Goal: Information Seeking & Learning: Learn about a topic

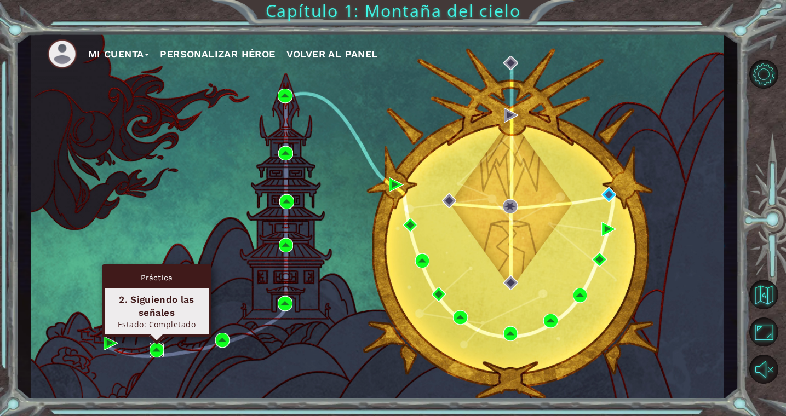
click at [153, 352] on img at bounding box center [157, 350] width 15 height 15
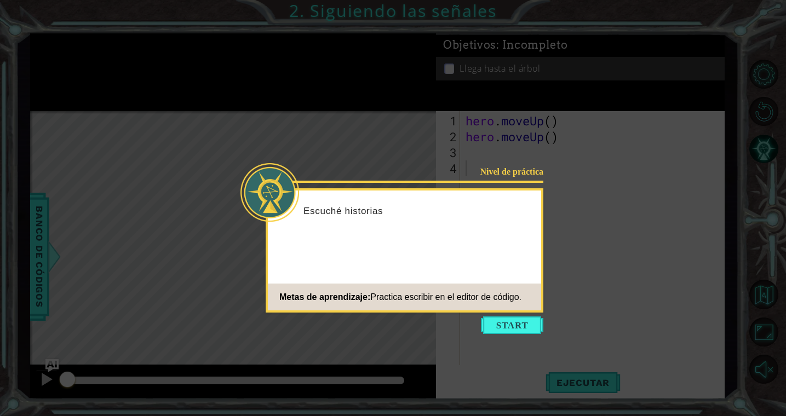
click at [524, 324] on button "Start" at bounding box center [512, 326] width 62 height 18
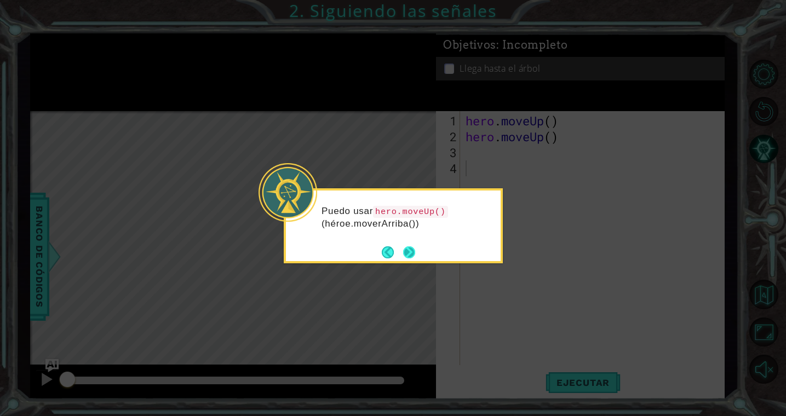
click at [413, 258] on button "Next" at bounding box center [409, 252] width 13 height 13
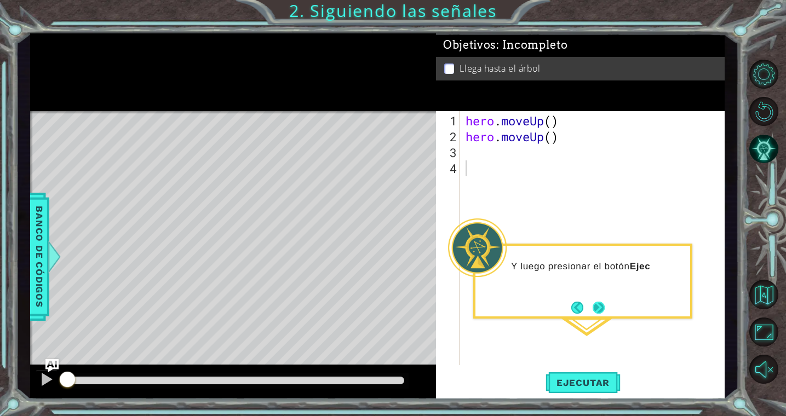
click at [599, 304] on button "Next" at bounding box center [599, 308] width 12 height 12
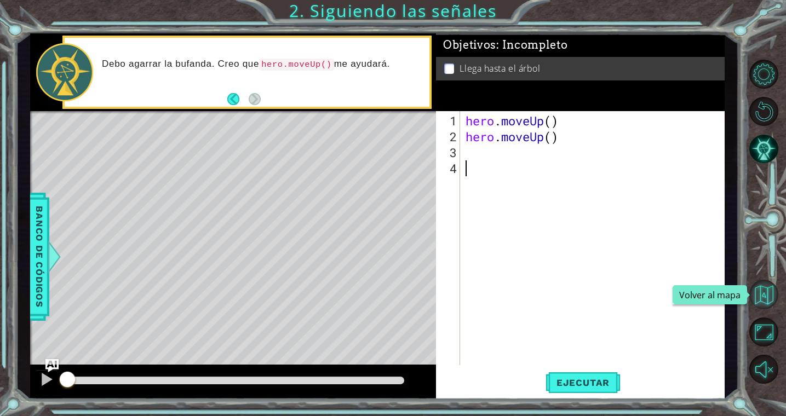
click at [766, 289] on button "Volver al mapa" at bounding box center [763, 294] width 29 height 29
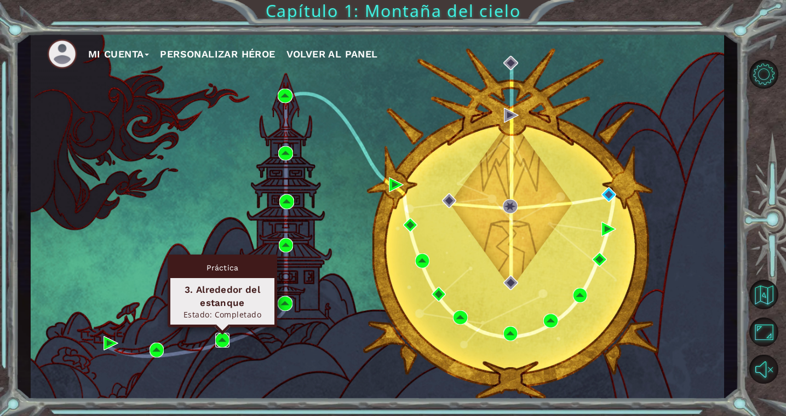
click at [218, 344] on img at bounding box center [222, 340] width 15 height 15
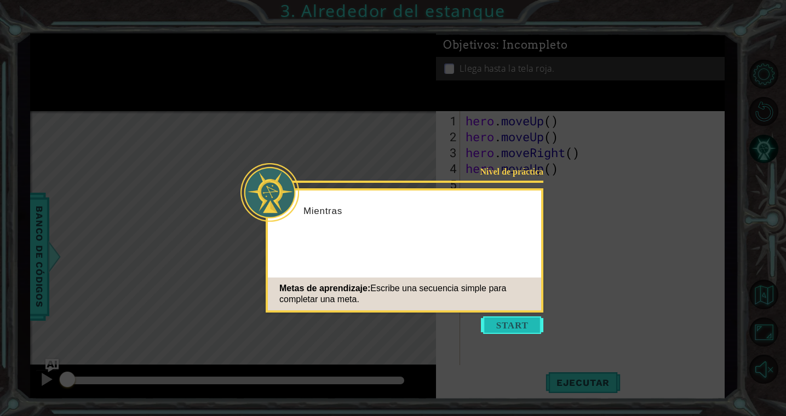
click at [513, 328] on button "Start" at bounding box center [512, 326] width 62 height 18
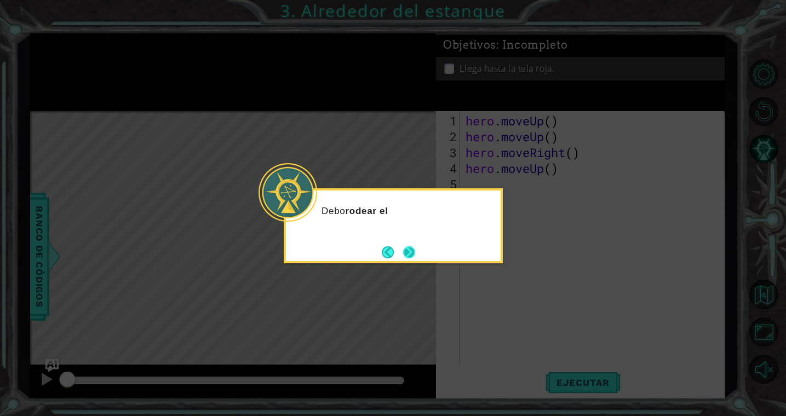
click at [407, 252] on button "Next" at bounding box center [409, 252] width 16 height 16
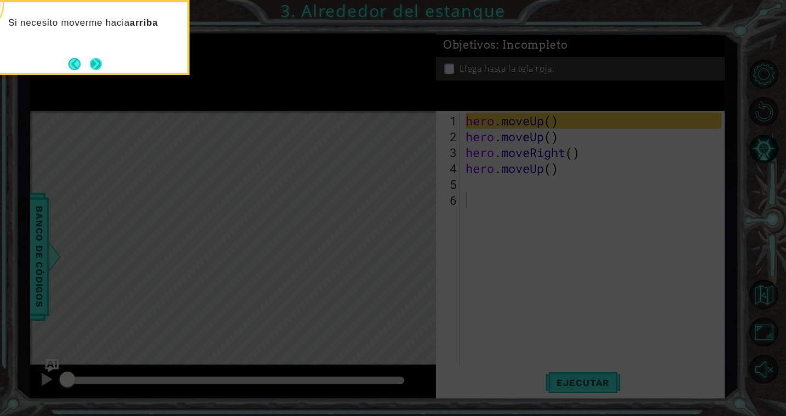
click at [98, 67] on button "Next" at bounding box center [95, 64] width 13 height 13
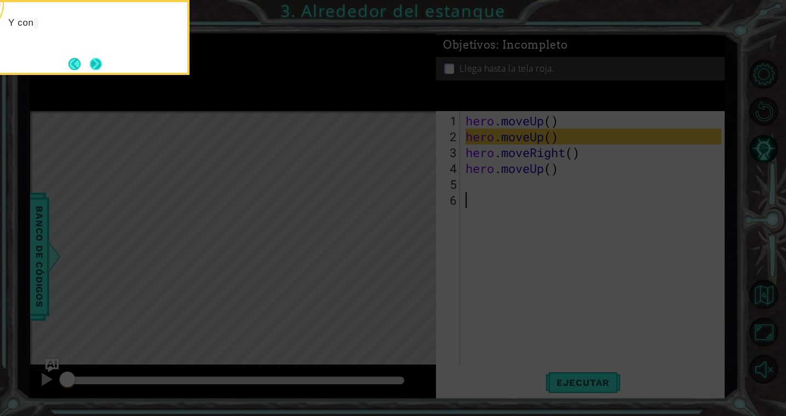
click at [98, 67] on button "Next" at bounding box center [95, 64] width 13 height 13
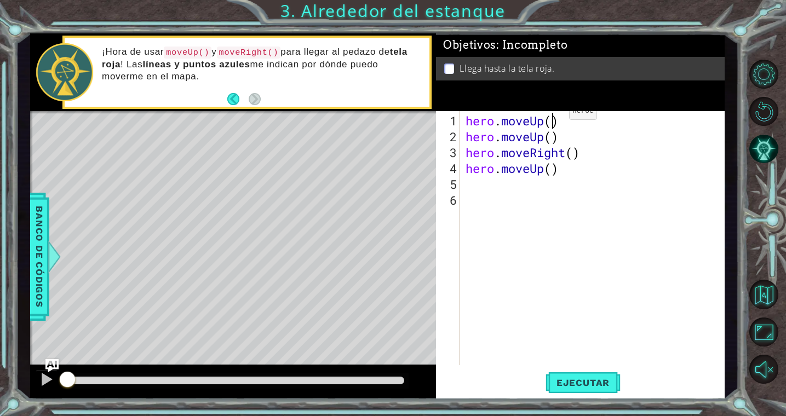
click at [553, 116] on div "hero . moveUp ( ) hero . moveUp ( ) hero . moveRight ( ) hero . moveUp ( )" at bounding box center [595, 256] width 264 height 286
click at [577, 135] on div "hero . moveUp ( 2 ) hero . moveUp ( ) hero . moveRight ( ) hero . moveUp ( )" at bounding box center [595, 256] width 264 height 286
type textarea "hero.moveUp()"
drag, startPoint x: 561, startPoint y: 140, endPoint x: 465, endPoint y: 142, distance: 95.9
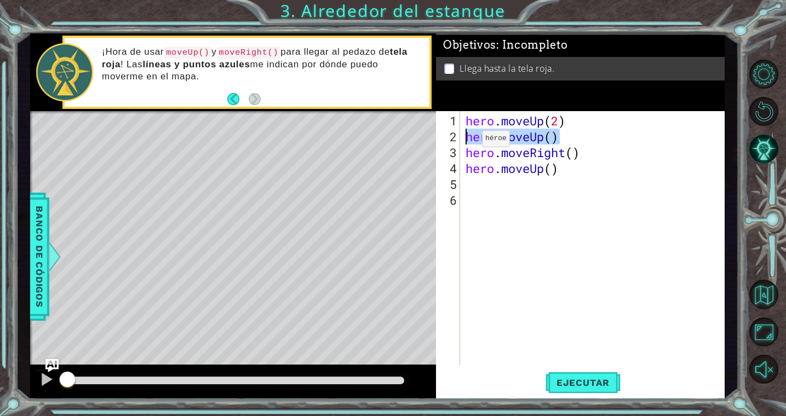
click at [465, 142] on div "hero . moveUp ( 2 ) hero . moveUp ( ) hero . moveRight ( ) hero . moveUp ( )" at bounding box center [595, 256] width 264 height 286
type textarea "hero.moveUp(2)"
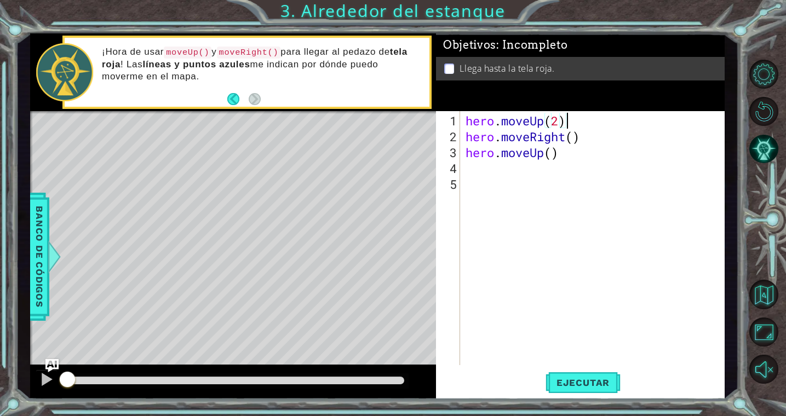
click at [530, 243] on div "hero . moveUp ( 2 ) hero . moveRight ( ) hero . moveUp ( )" at bounding box center [595, 256] width 264 height 286
click at [581, 385] on span "Ejecutar" at bounding box center [583, 382] width 75 height 11
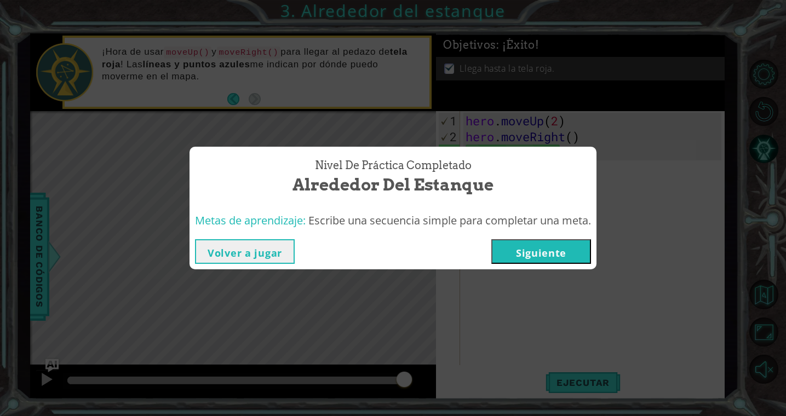
click at [563, 247] on button "Siguiente" at bounding box center [541, 251] width 100 height 25
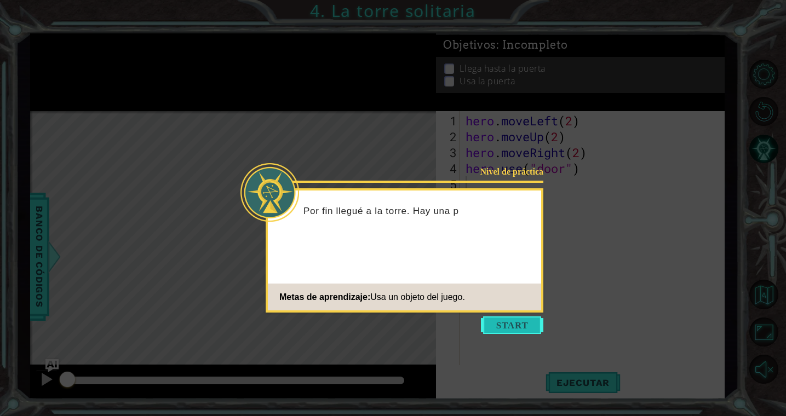
click at [517, 327] on button "Start" at bounding box center [512, 326] width 62 height 18
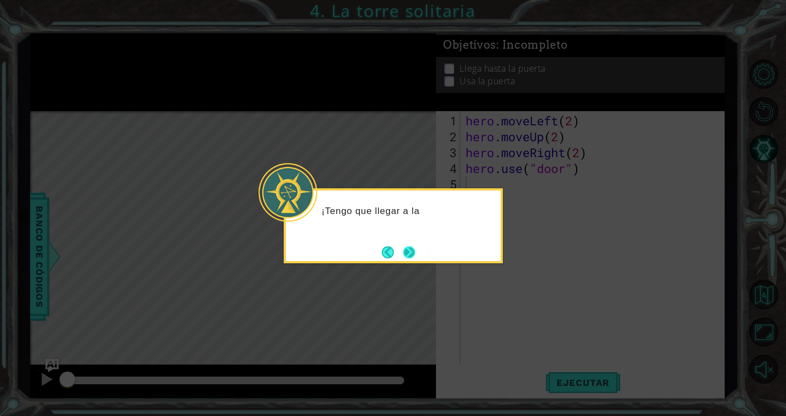
click at [413, 256] on button "Next" at bounding box center [409, 252] width 13 height 13
click at [409, 255] on button "Next" at bounding box center [409, 252] width 13 height 13
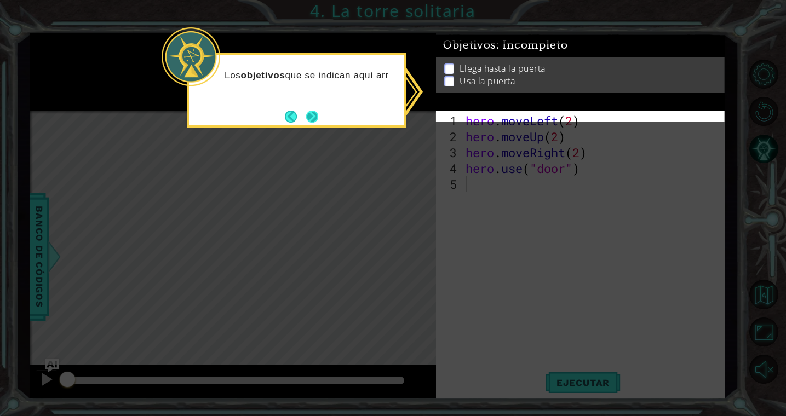
click at [317, 118] on button "Next" at bounding box center [312, 116] width 13 height 13
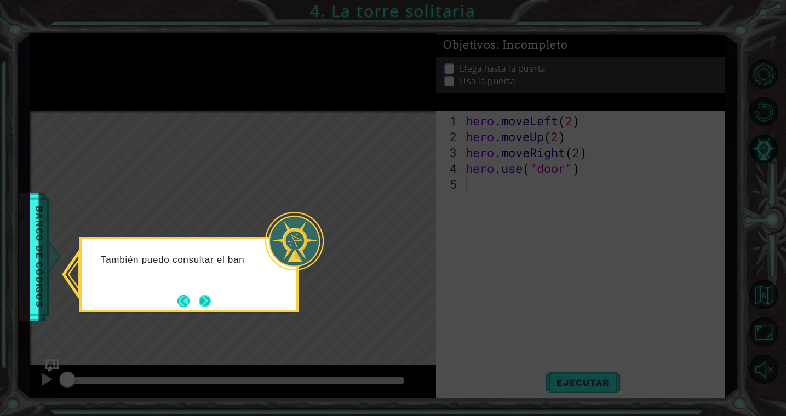
click at [207, 295] on button "Next" at bounding box center [205, 301] width 13 height 13
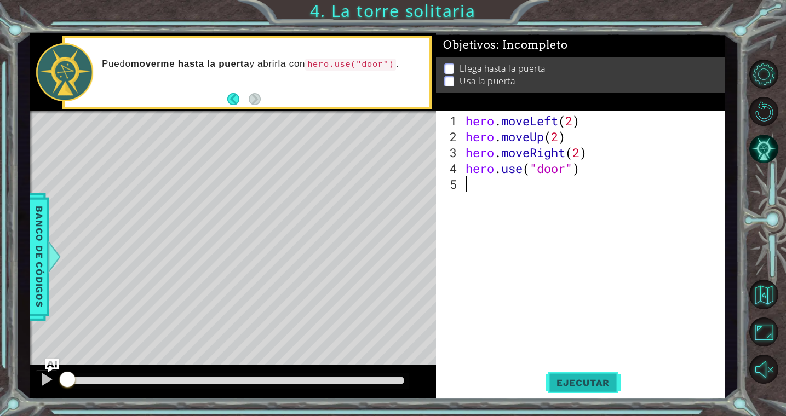
click at [593, 382] on span "Ejecutar" at bounding box center [583, 382] width 75 height 11
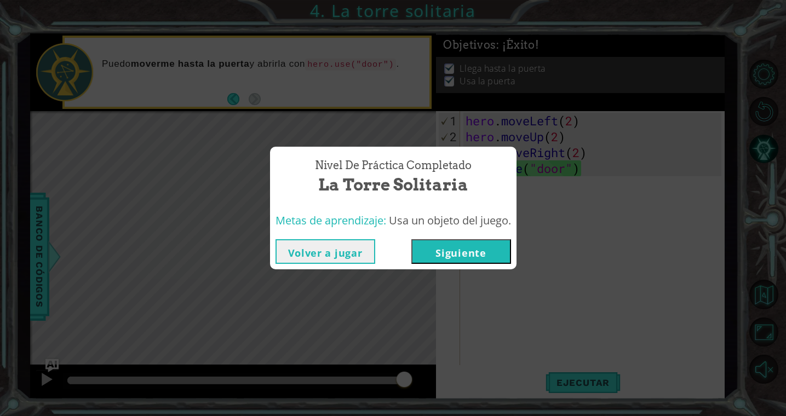
click at [470, 247] on button "Siguiente" at bounding box center [461, 251] width 100 height 25
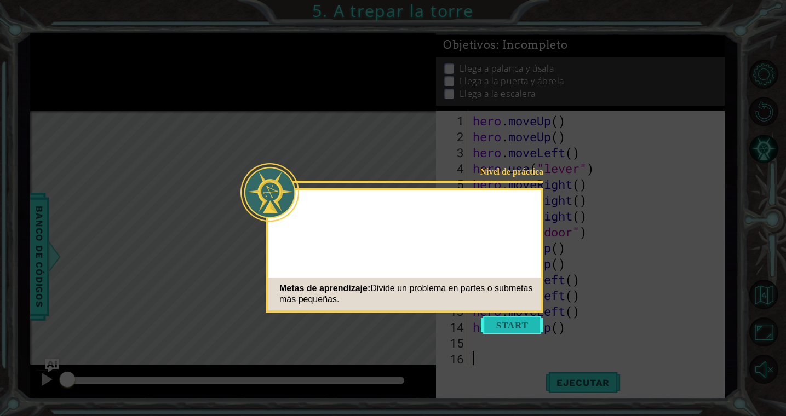
click at [515, 325] on button "Start" at bounding box center [512, 326] width 62 height 18
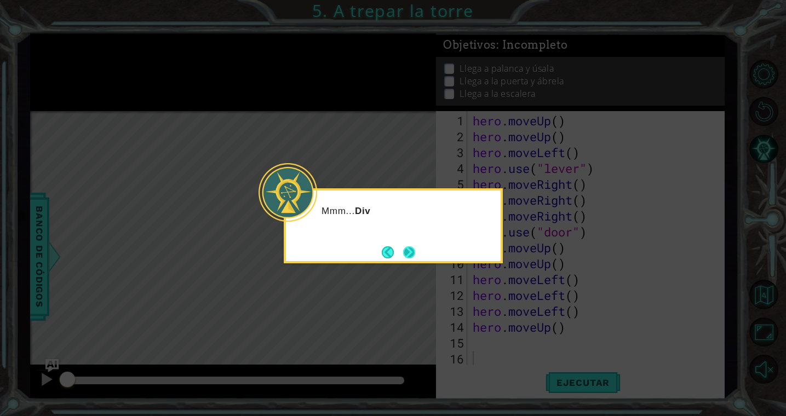
click at [411, 250] on button "Next" at bounding box center [409, 253] width 12 height 12
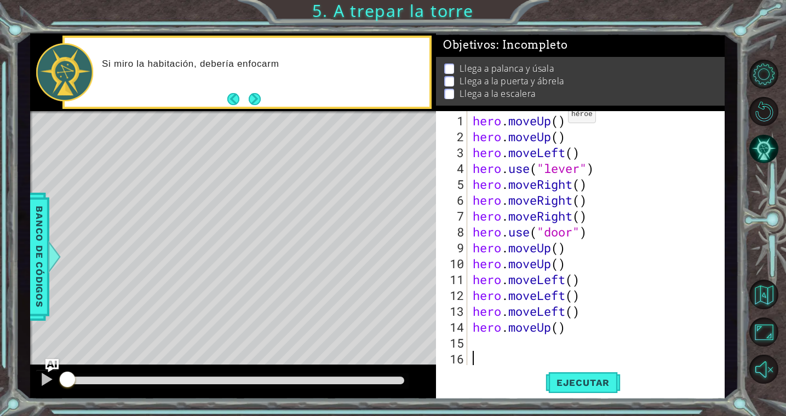
click at [559, 121] on div "hero . moveUp ( ) hero . moveUp ( ) hero . moveLeft ( ) hero . use ( "lever" ) …" at bounding box center [599, 256] width 256 height 286
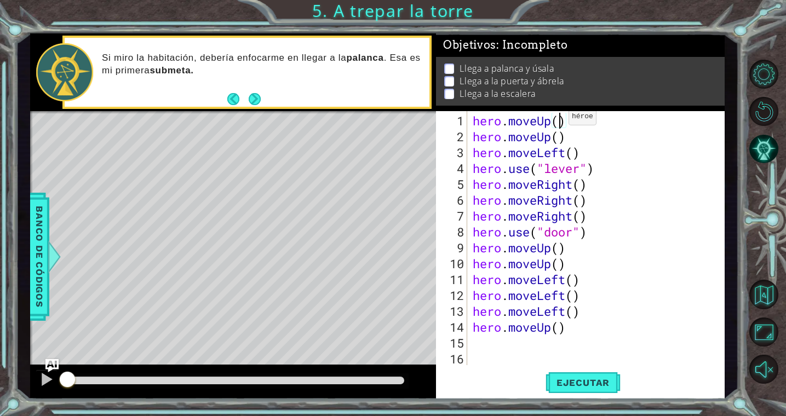
scroll to position [0, 4]
drag, startPoint x: 571, startPoint y: 138, endPoint x: 467, endPoint y: 142, distance: 104.2
click at [467, 142] on div "hero.moveUp(2) 1 2 3 4 5 6 7 8 9 10 11 12 13 14 15 16 hero . moveUp ( 2 ) hero …" at bounding box center [578, 238] width 285 height 254
type textarea "hero.moveUp()"
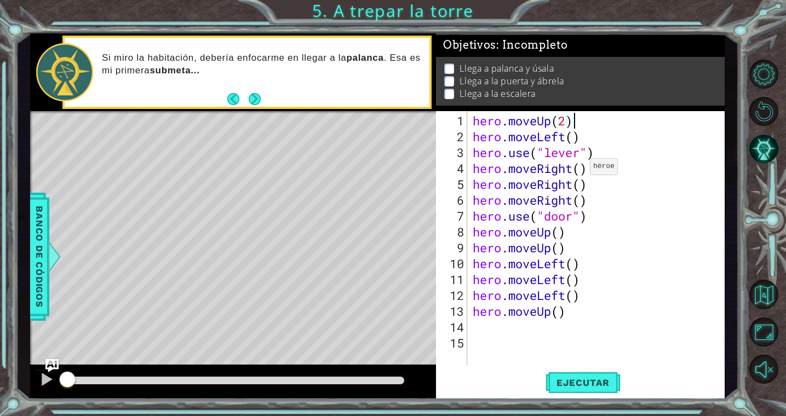
click at [580, 171] on div "hero . moveUp ( 2 ) hero . moveLeft ( ) hero . use ( "lever" ) hero . moveRight…" at bounding box center [599, 256] width 256 height 286
click at [592, 193] on div "hero . moveUp ( 2 ) hero . moveLeft ( ) hero . use ( "lever" ) hero . moveRight…" at bounding box center [599, 256] width 256 height 286
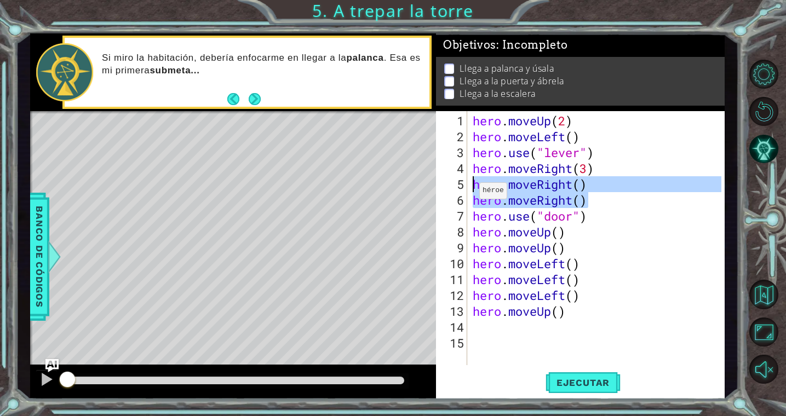
drag, startPoint x: 592, startPoint y: 193, endPoint x: 461, endPoint y: 182, distance: 130.9
click at [461, 182] on div "hero.moveRight() 1 2 3 4 5 6 7 8 9 10 11 12 13 14 15 hero . moveUp ( 2 ) hero .…" at bounding box center [578, 238] width 285 height 254
type textarea "hero.moveRight() hero.moveRight()"
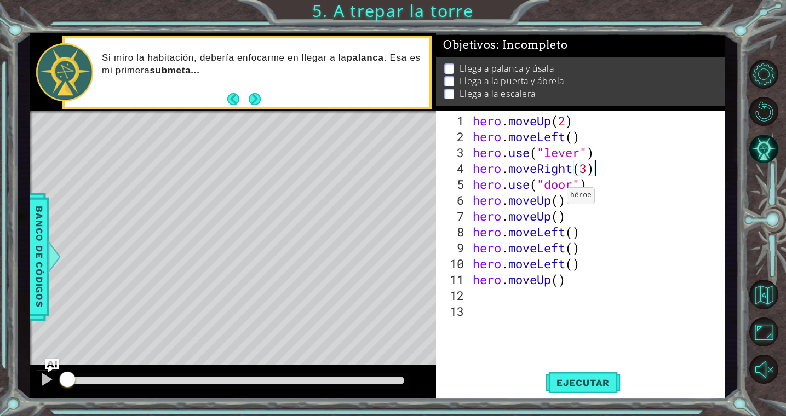
click at [558, 201] on div "hero . moveUp ( 2 ) hero . moveLeft ( ) hero . use ( "lever" ) hero . moveRight…" at bounding box center [599, 256] width 256 height 286
drag, startPoint x: 570, startPoint y: 219, endPoint x: 465, endPoint y: 221, distance: 105.8
click at [465, 221] on div "hero.moveUp(2) 1 2 3 4 5 6 7 8 9 10 11 12 13 hero . moveUp ( 2 ) hero . moveLef…" at bounding box center [578, 238] width 285 height 254
type textarea "hero.moveUp()"
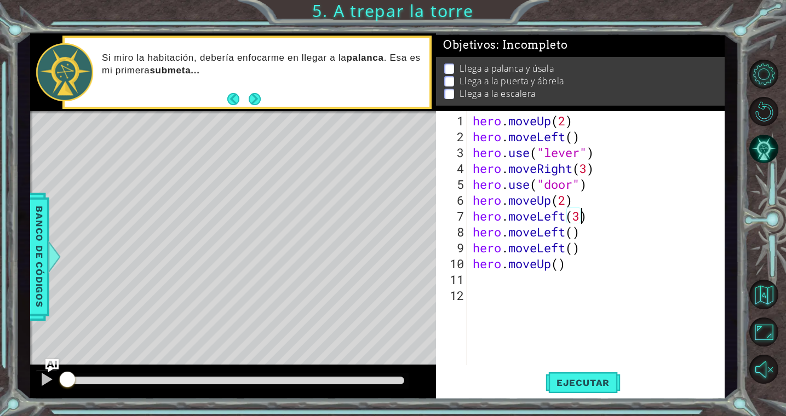
scroll to position [0, 4]
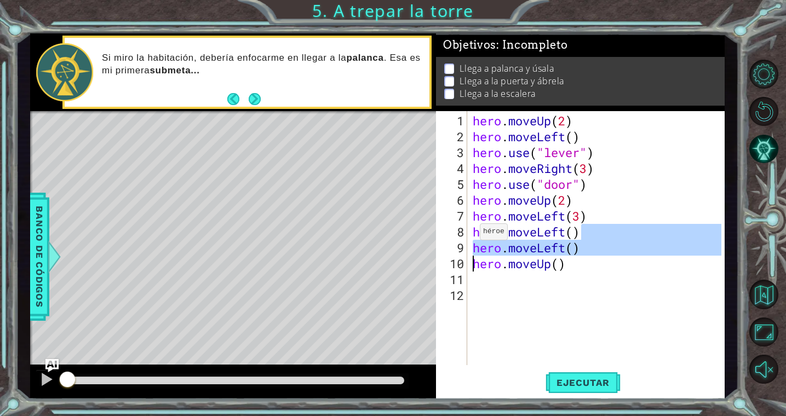
drag, startPoint x: 599, startPoint y: 233, endPoint x: 469, endPoint y: 257, distance: 132.1
click at [469, 257] on div "hero.moveLeft() 1 2 3 4 5 6 7 8 9 10 11 12 hero . moveUp ( 2 ) hero . moveLeft …" at bounding box center [578, 238] width 285 height 254
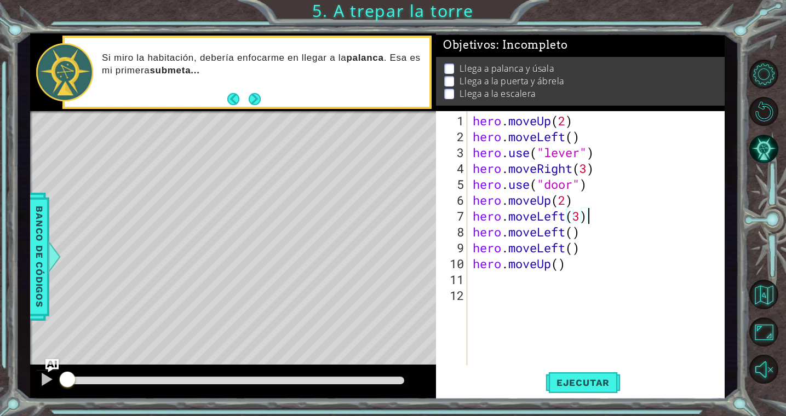
click at [688, 219] on div "hero . moveUp ( 2 ) hero . moveLeft ( ) hero . use ( "lever" ) hero . moveRight…" at bounding box center [599, 256] width 256 height 286
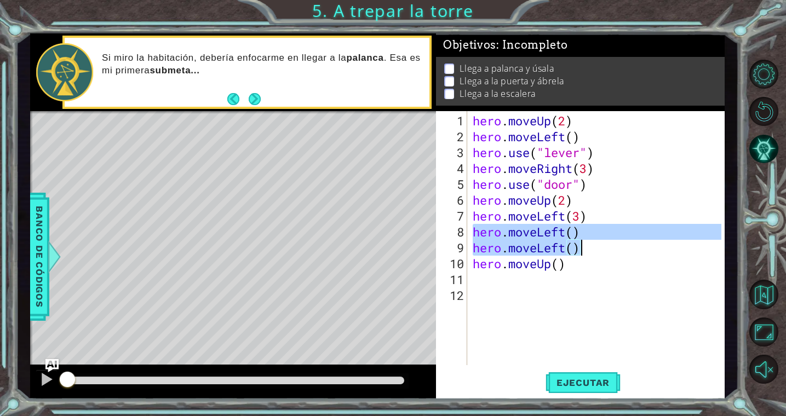
drag, startPoint x: 472, startPoint y: 233, endPoint x: 617, endPoint y: 246, distance: 146.3
click at [617, 246] on div "hero . moveUp ( 2 ) hero . moveLeft ( ) hero . use ( "lever" ) hero . moveRight…" at bounding box center [599, 256] width 256 height 286
type textarea "hero.moveLeft() hero.moveLeft()"
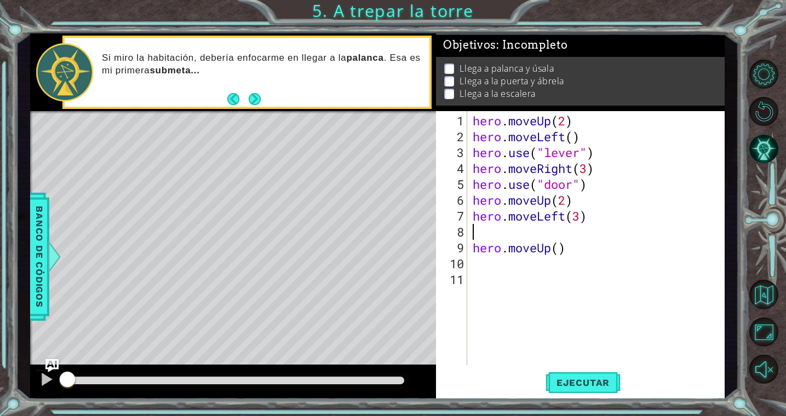
scroll to position [0, 0]
type textarea "hero.moveLeft(3)"
click at [589, 383] on span "Ejecutar" at bounding box center [583, 382] width 75 height 11
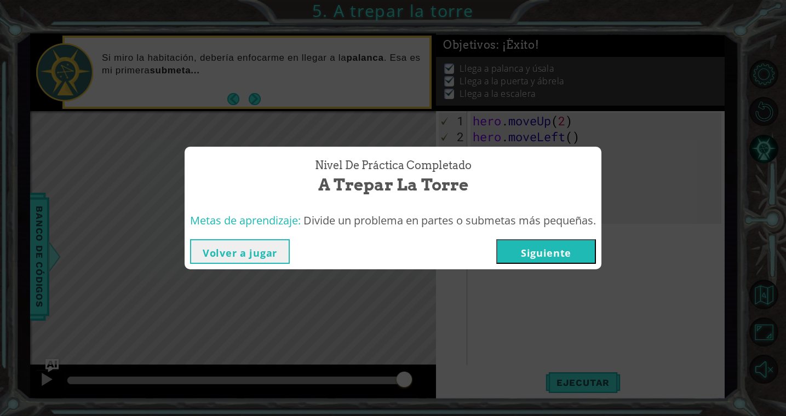
click at [568, 255] on button "Siguiente" at bounding box center [546, 251] width 100 height 25
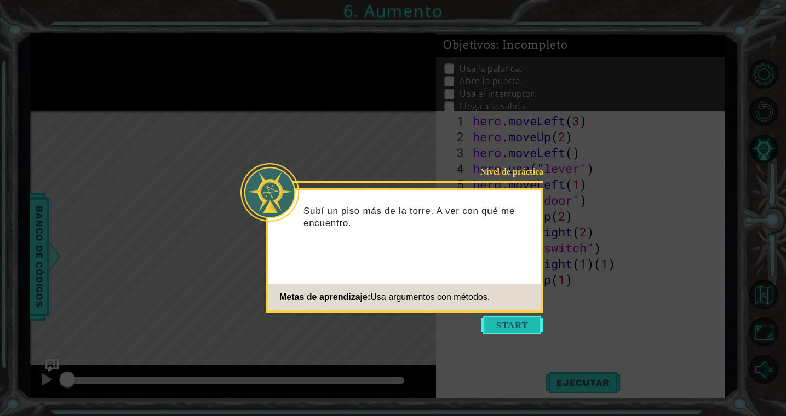
click at [519, 320] on button "Start" at bounding box center [512, 326] width 62 height 18
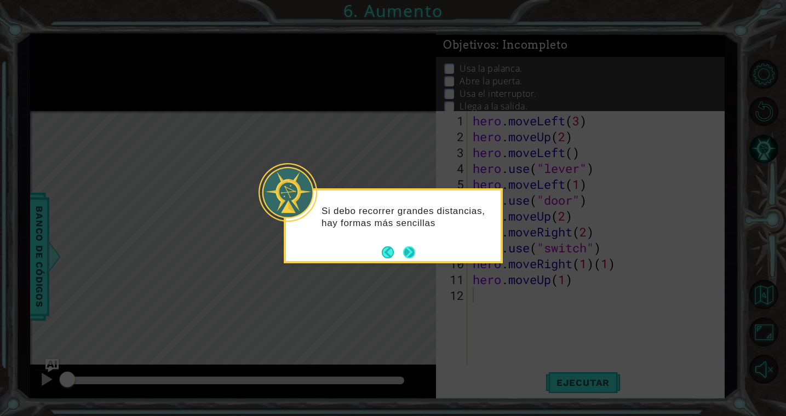
click at [409, 253] on button "Next" at bounding box center [409, 252] width 13 height 13
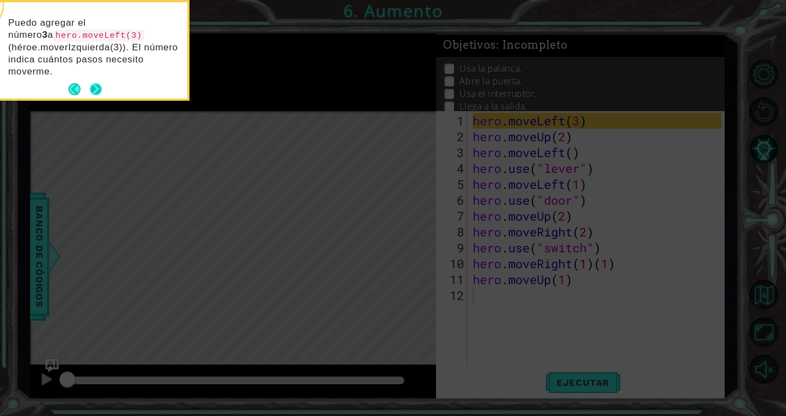
click at [98, 92] on button "Next" at bounding box center [96, 89] width 12 height 12
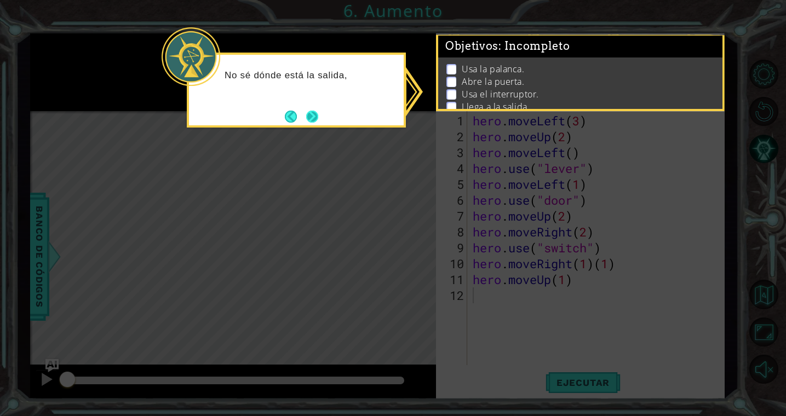
click at [313, 111] on button "Next" at bounding box center [312, 117] width 12 height 12
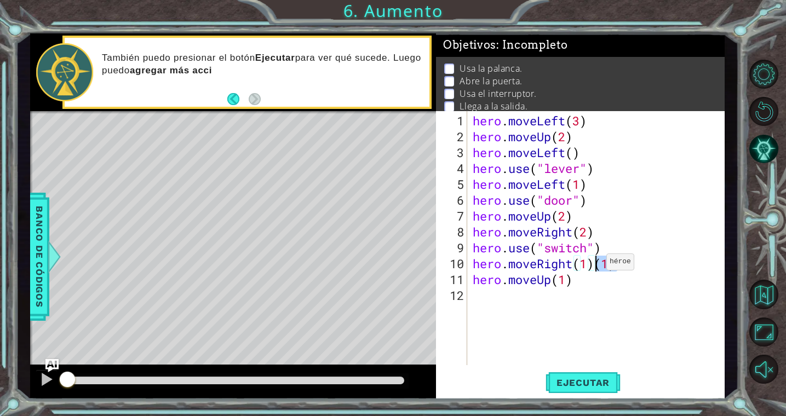
drag, startPoint x: 617, startPoint y: 266, endPoint x: 597, endPoint y: 266, distance: 20.3
click at [597, 266] on div "hero . moveLeft ( 3 ) hero . moveUp ( 2 ) hero . moveLeft ( ) hero . use ( "lev…" at bounding box center [599, 256] width 256 height 286
type textarea "hero.moveRight(1)"
click at [674, 368] on div "hero.moveRight(1) 1 2 3 4 5 6 7 8 9 10 11 12 hero . moveLeft ( 3 ) hero . moveU…" at bounding box center [580, 255] width 289 height 288
click at [602, 382] on span "Ejecutar" at bounding box center [583, 382] width 75 height 11
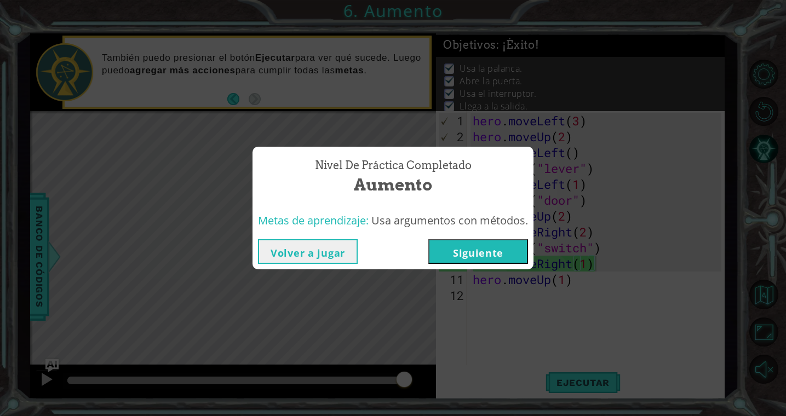
click at [503, 251] on button "Siguiente" at bounding box center [478, 251] width 100 height 25
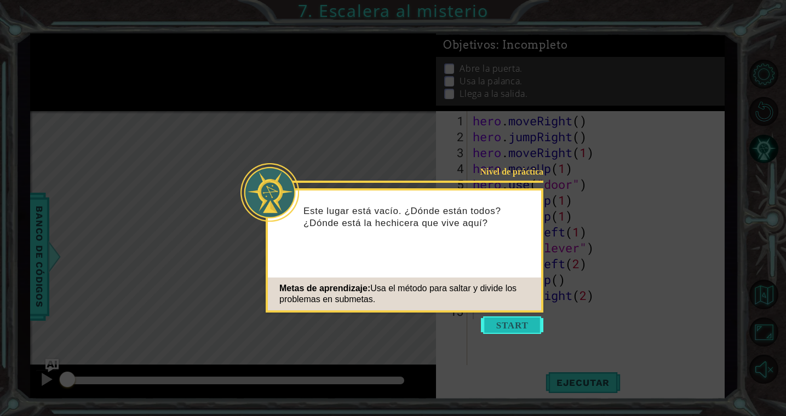
click at [519, 327] on button "Start" at bounding box center [512, 326] width 62 height 18
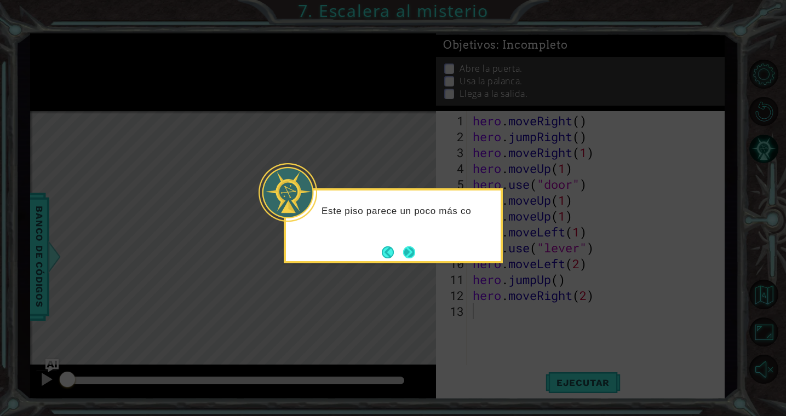
click at [411, 256] on button "Next" at bounding box center [409, 252] width 13 height 13
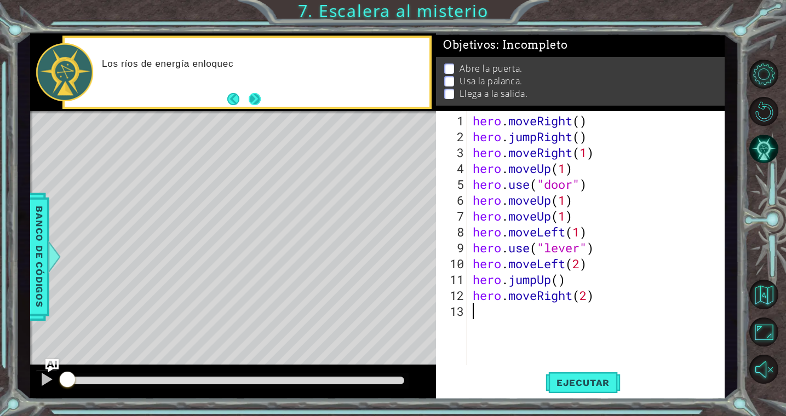
click at [257, 97] on button "Next" at bounding box center [255, 99] width 12 height 12
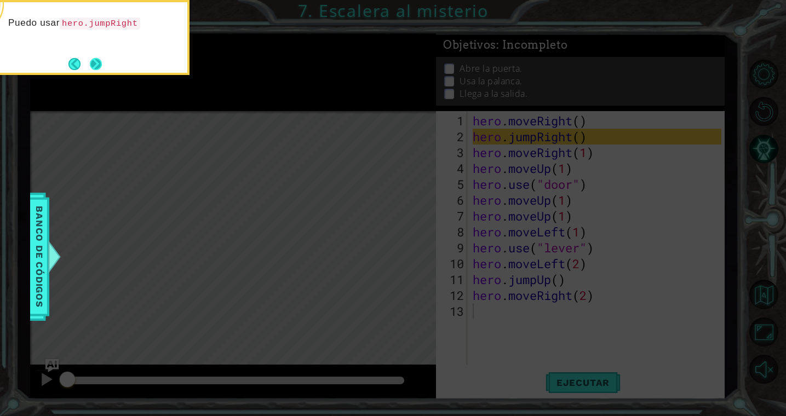
click at [90, 65] on button "Next" at bounding box center [96, 64] width 12 height 12
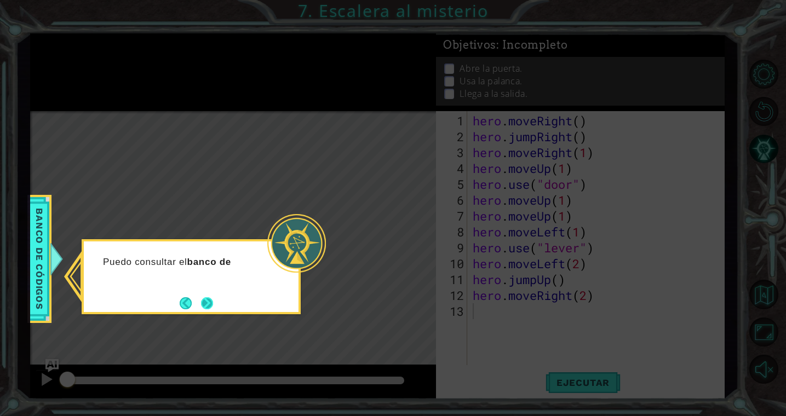
click at [214, 310] on button "Next" at bounding box center [207, 303] width 13 height 13
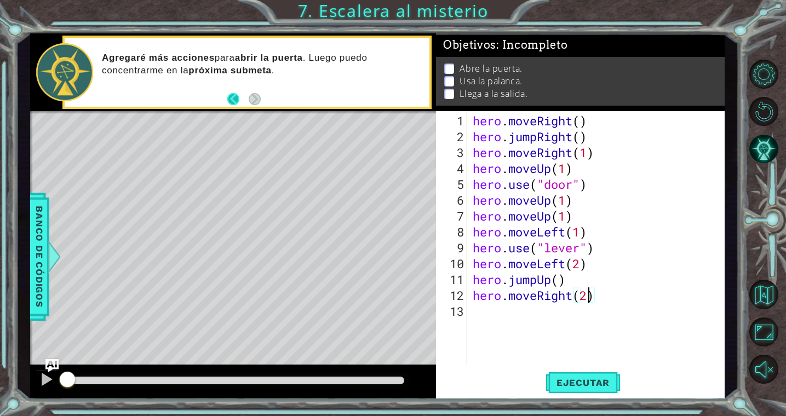
click at [233, 100] on button "Back" at bounding box center [237, 99] width 21 height 12
click at [230, 101] on button "Back" at bounding box center [237, 99] width 21 height 12
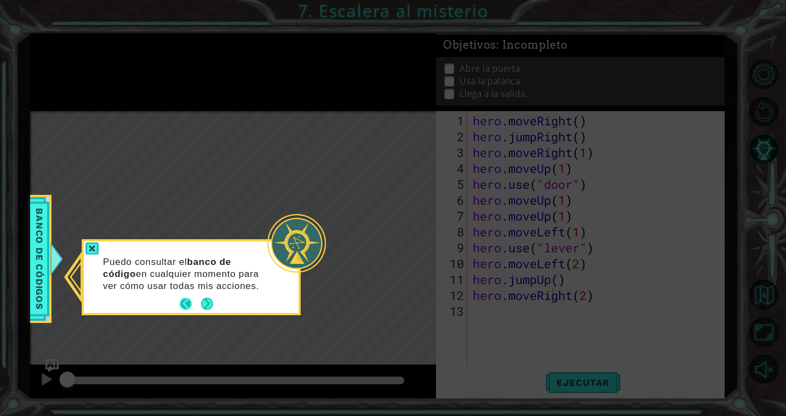
click at [186, 307] on button "Back" at bounding box center [190, 304] width 21 height 12
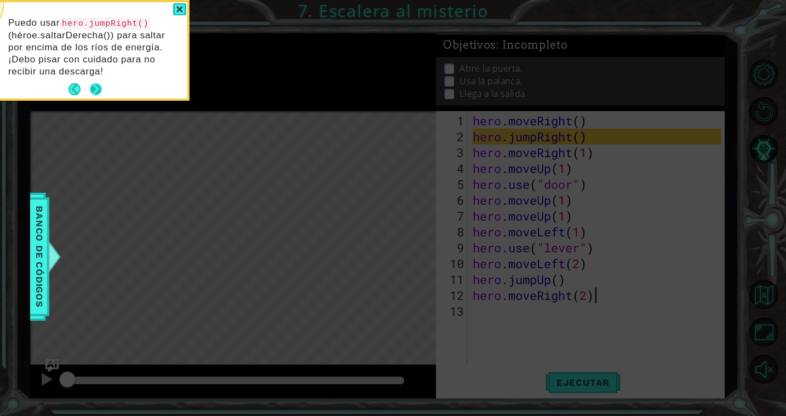
click at [95, 89] on button "Next" at bounding box center [96, 89] width 12 height 12
click at [99, 89] on button "Next" at bounding box center [96, 89] width 12 height 12
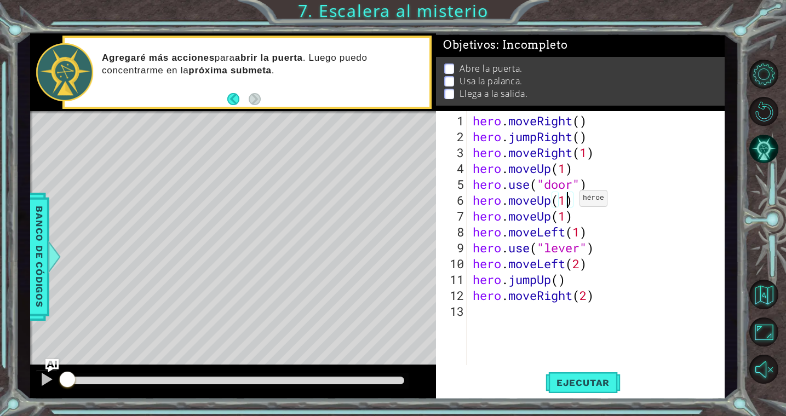
click at [570, 202] on div "hero . moveRight ( ) hero . jumpRight ( ) hero . moveRight ( 1 ) hero . moveUp …" at bounding box center [599, 256] width 256 height 286
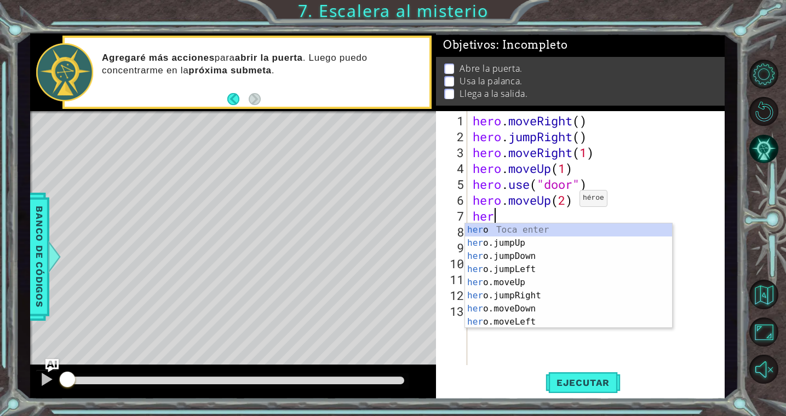
type textarea "h"
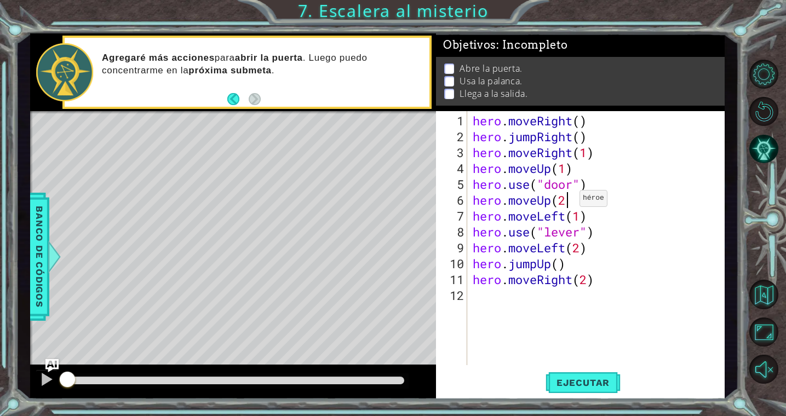
type textarea "hero.moveUp(2)"
click at [625, 344] on div "hero . moveRight ( ) hero . jumpRight ( ) hero . moveRight ( 1 ) hero . moveUp …" at bounding box center [599, 256] width 256 height 286
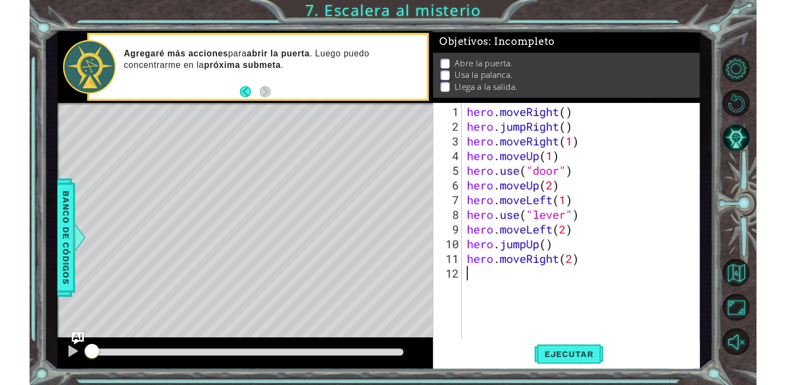
scroll to position [0, 0]
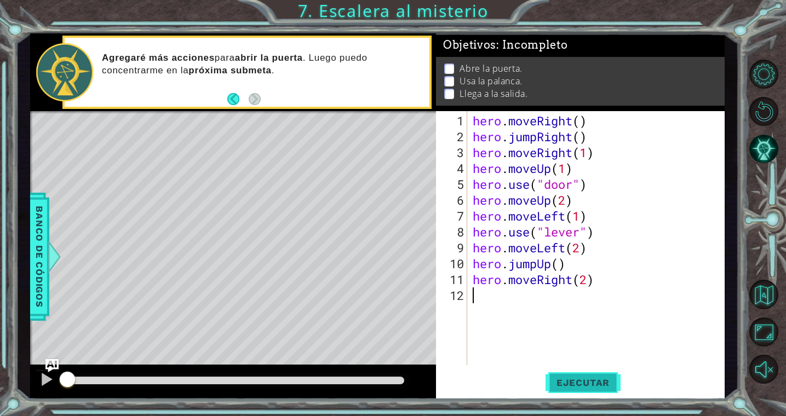
click at [581, 384] on span "Ejecutar" at bounding box center [583, 382] width 75 height 11
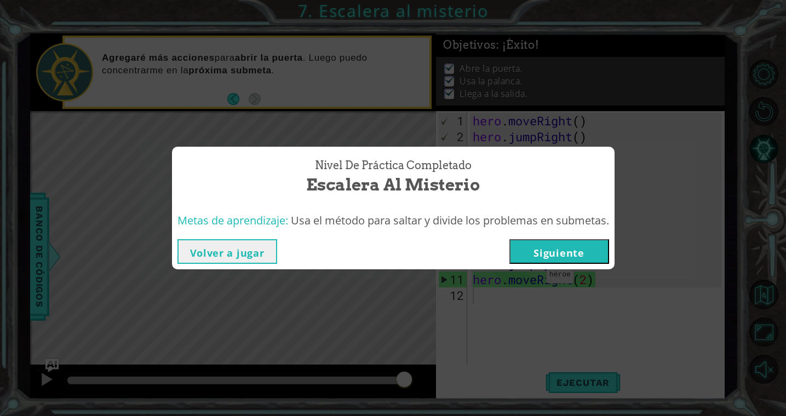
click at [245, 260] on button "Volver a jugar" at bounding box center [228, 251] width 100 height 25
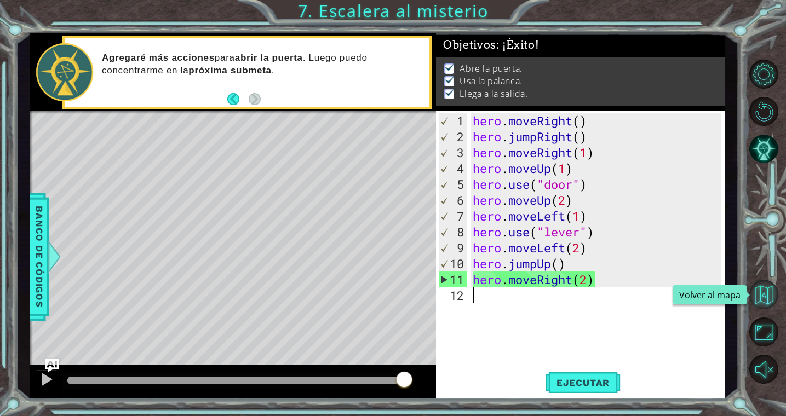
click at [762, 297] on button "Volver al mapa" at bounding box center [763, 294] width 29 height 29
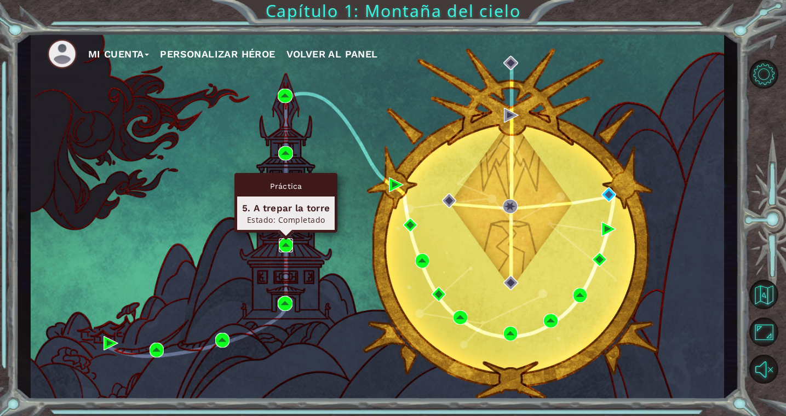
click at [284, 244] on img at bounding box center [286, 245] width 15 height 15
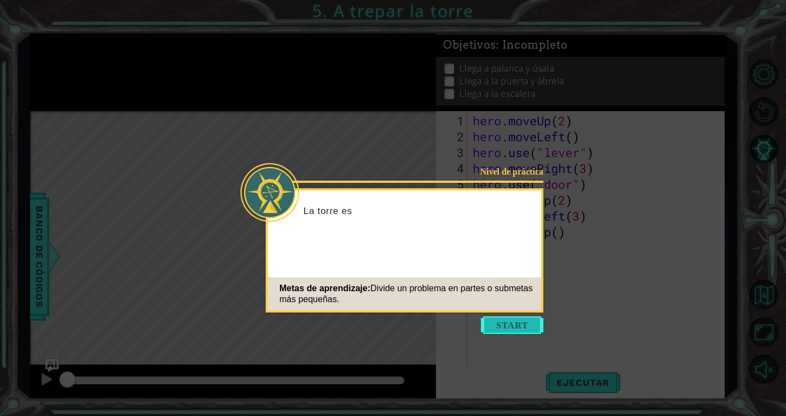
click at [514, 324] on button "Start" at bounding box center [512, 326] width 62 height 18
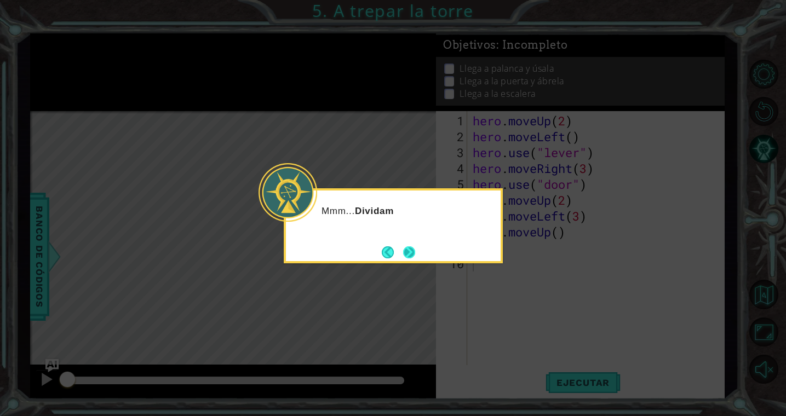
click at [411, 249] on button "Next" at bounding box center [409, 252] width 13 height 13
